Goal: Navigation & Orientation: Find specific page/section

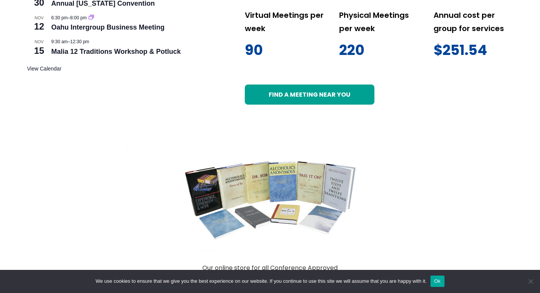
scroll to position [475, 0]
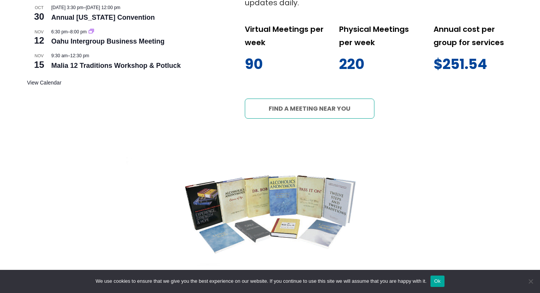
click at [307, 108] on link "Find a meeting near you" at bounding box center [310, 108] width 130 height 20
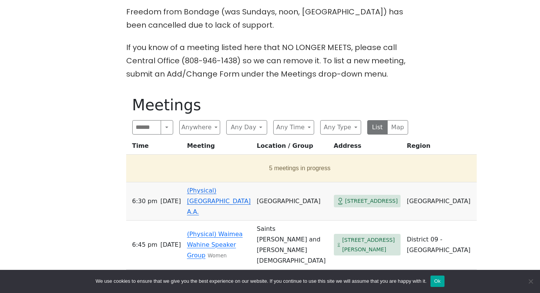
scroll to position [247, 0]
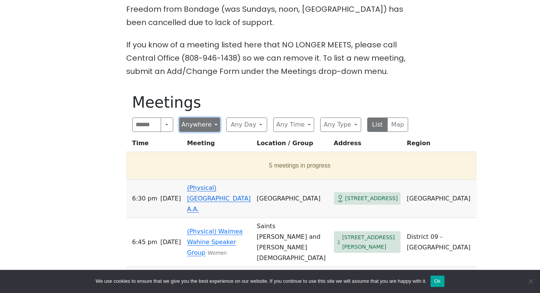
click at [217, 126] on button "Anywhere" at bounding box center [199, 124] width 41 height 14
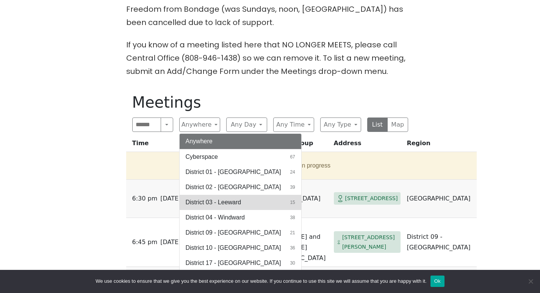
click at [228, 200] on span "District 03 - Leeward" at bounding box center [214, 202] width 56 height 9
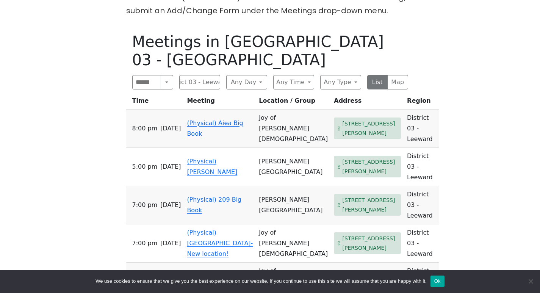
scroll to position [350, 0]
